Goal: Task Accomplishment & Management: Manage account settings

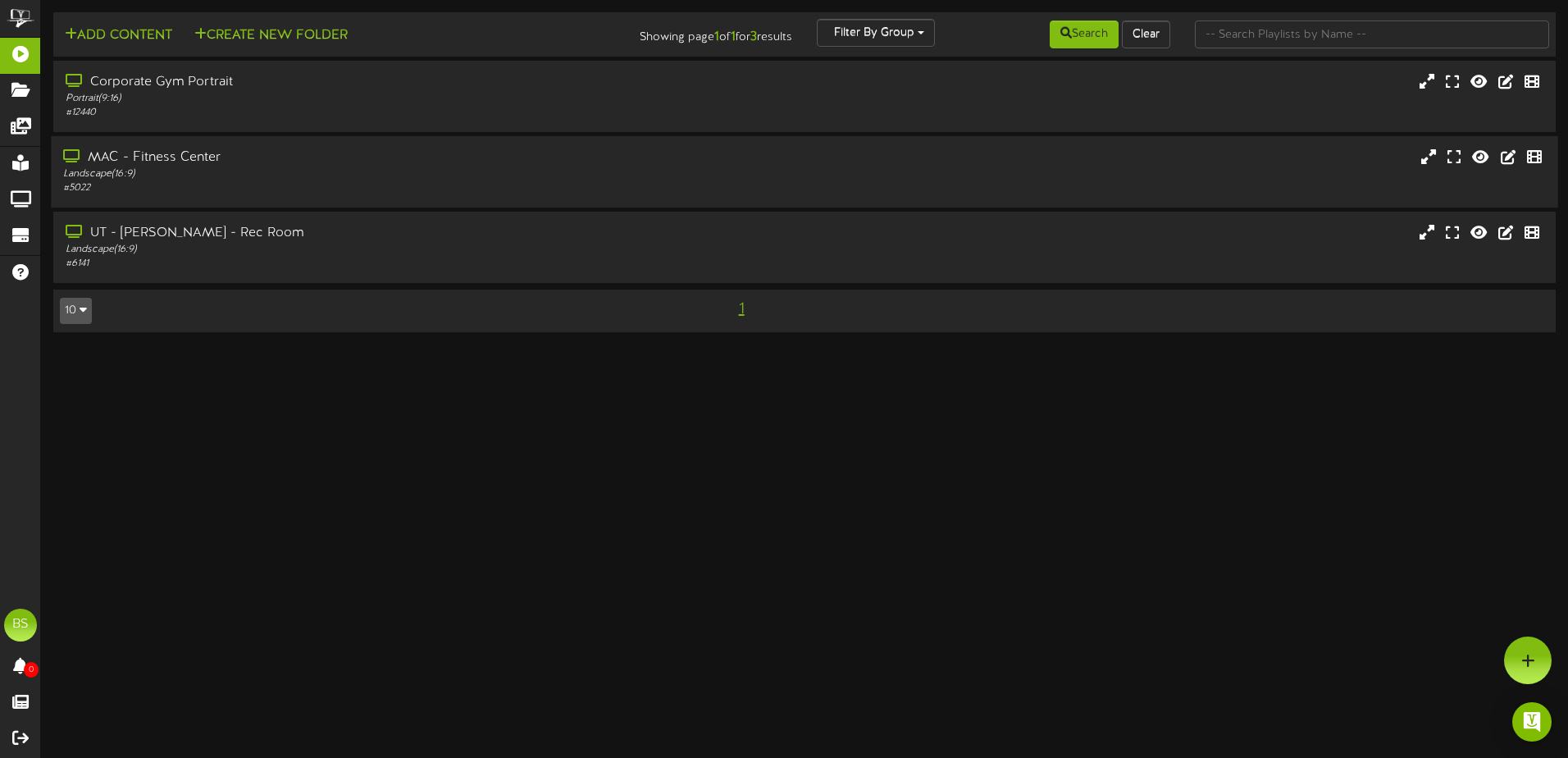
click at [288, 166] on div "MAC - Fitness Center" at bounding box center [365, 158] width 603 height 19
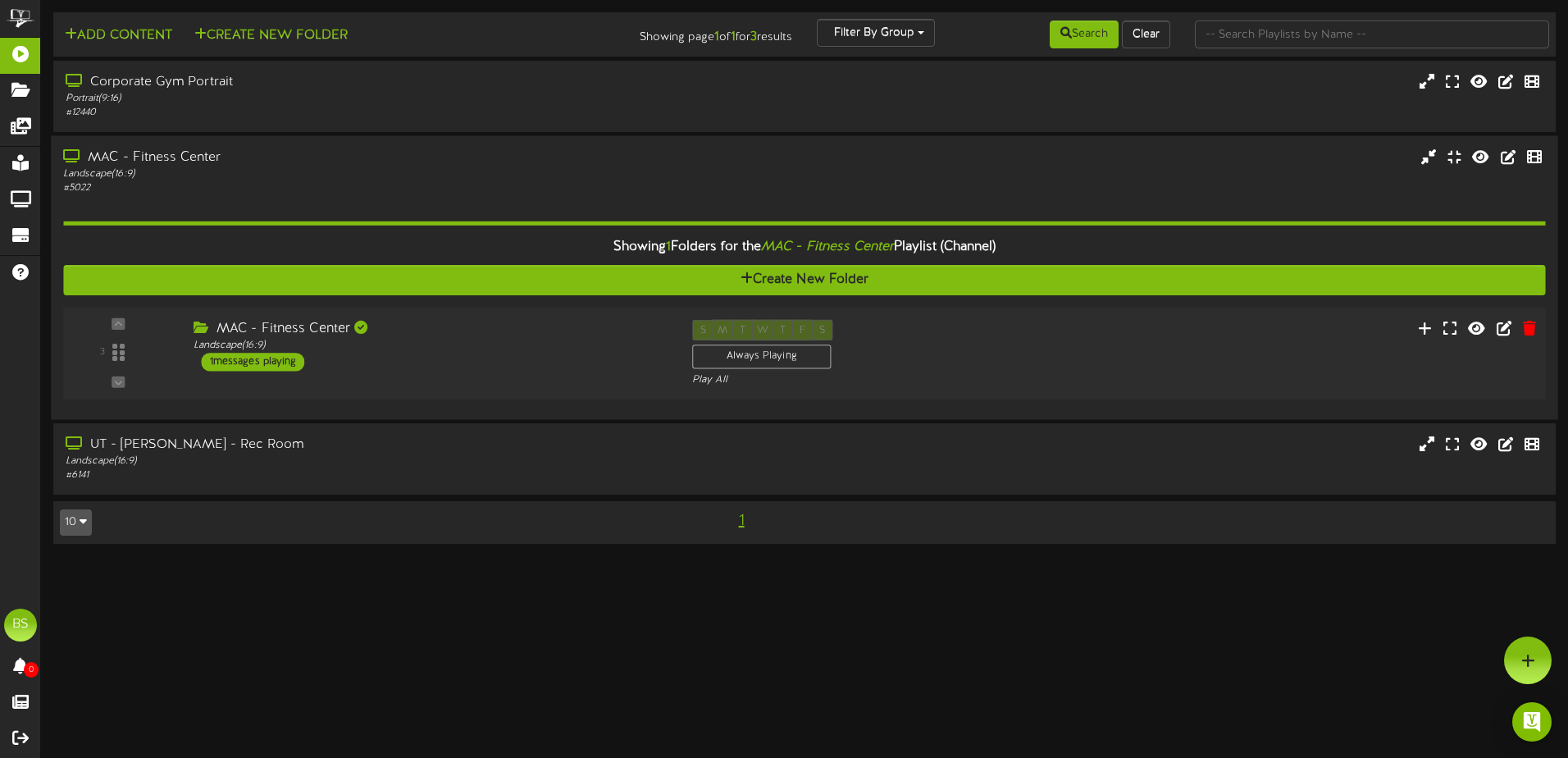
click at [1029, 364] on div "S M T W T F S Always Playing Play All" at bounding box center [867, 354] width 374 height 67
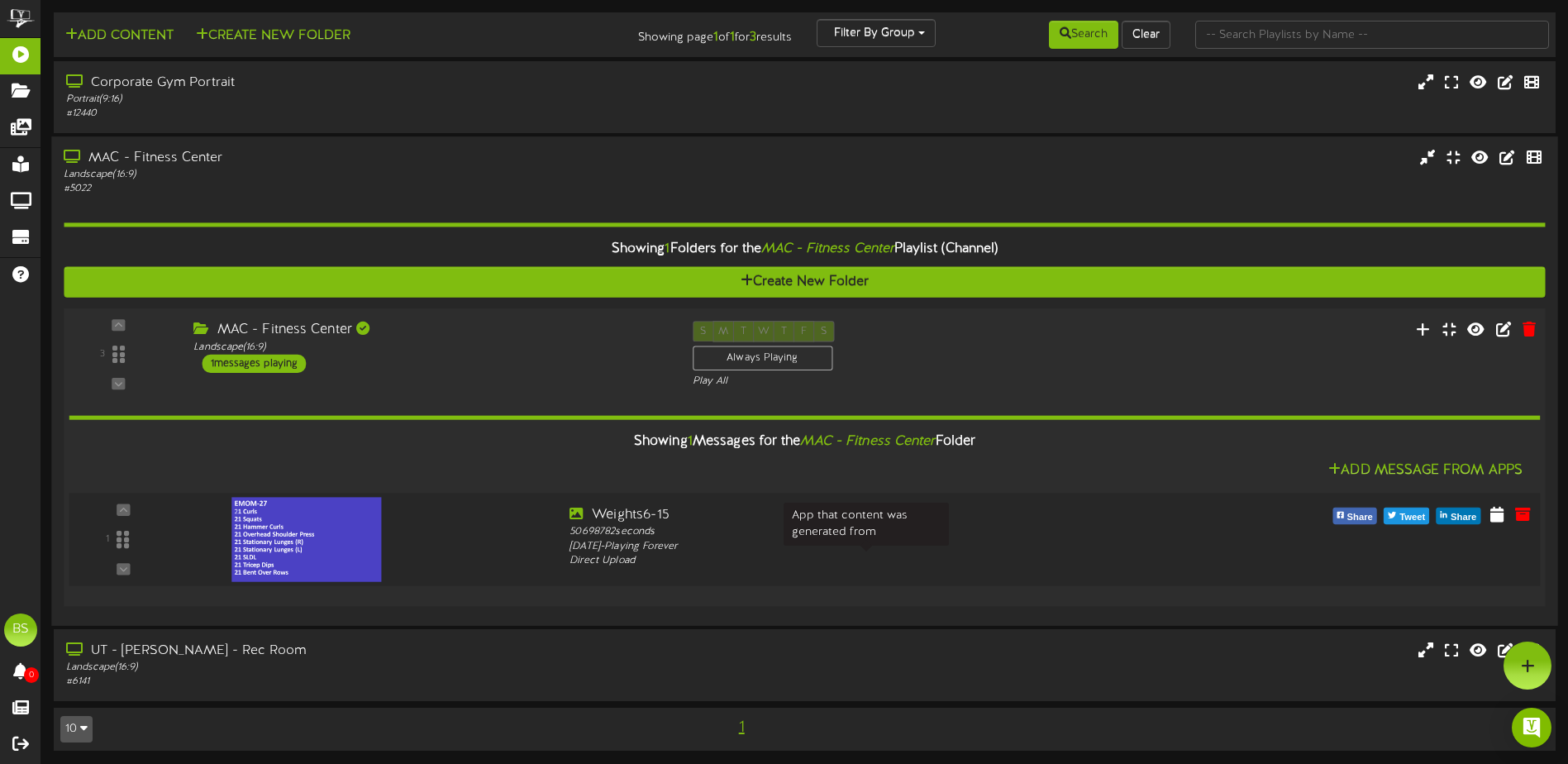
click at [1021, 552] on div "[DATE] - Playing Forever" at bounding box center [866, 546] width 593 height 15
click at [1493, 519] on icon at bounding box center [1497, 513] width 17 height 18
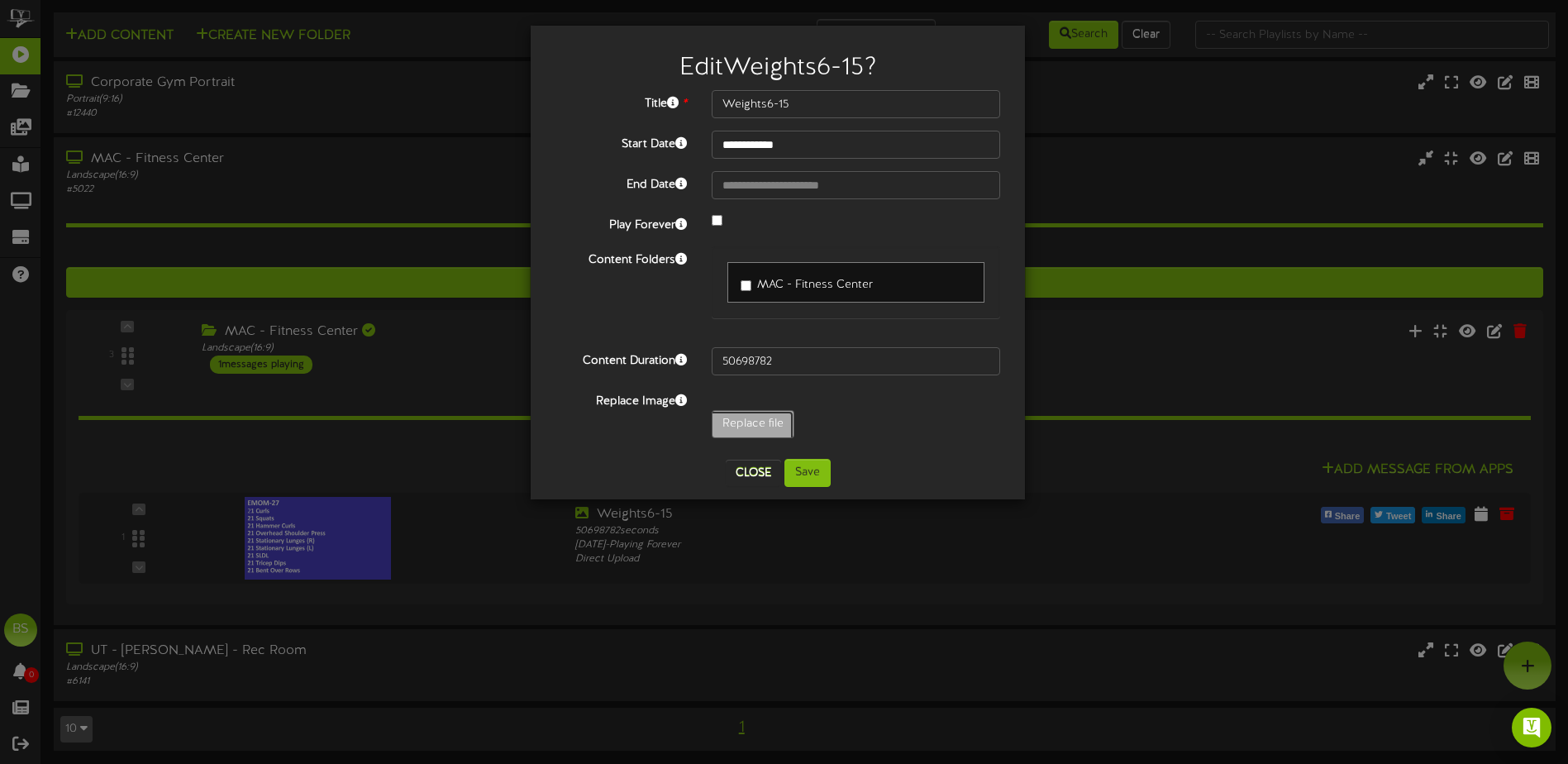
type input "**********"
type input "Crossfit9-18"
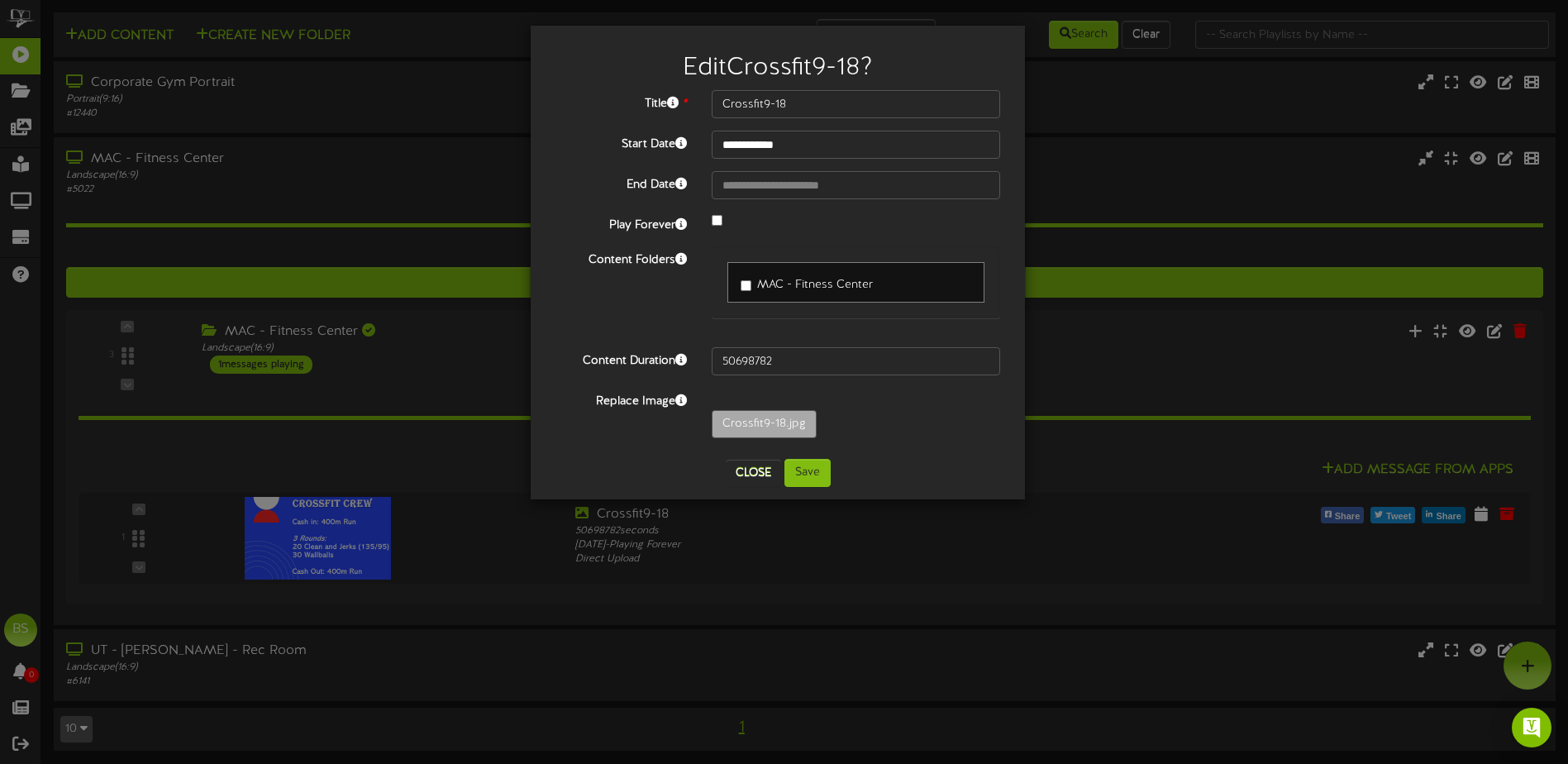
click at [832, 486] on div "Close Save" at bounding box center [777, 473] width 469 height 28
click at [811, 471] on button "Save" at bounding box center [807, 473] width 46 height 28
